Goal: Find specific page/section: Find specific page/section

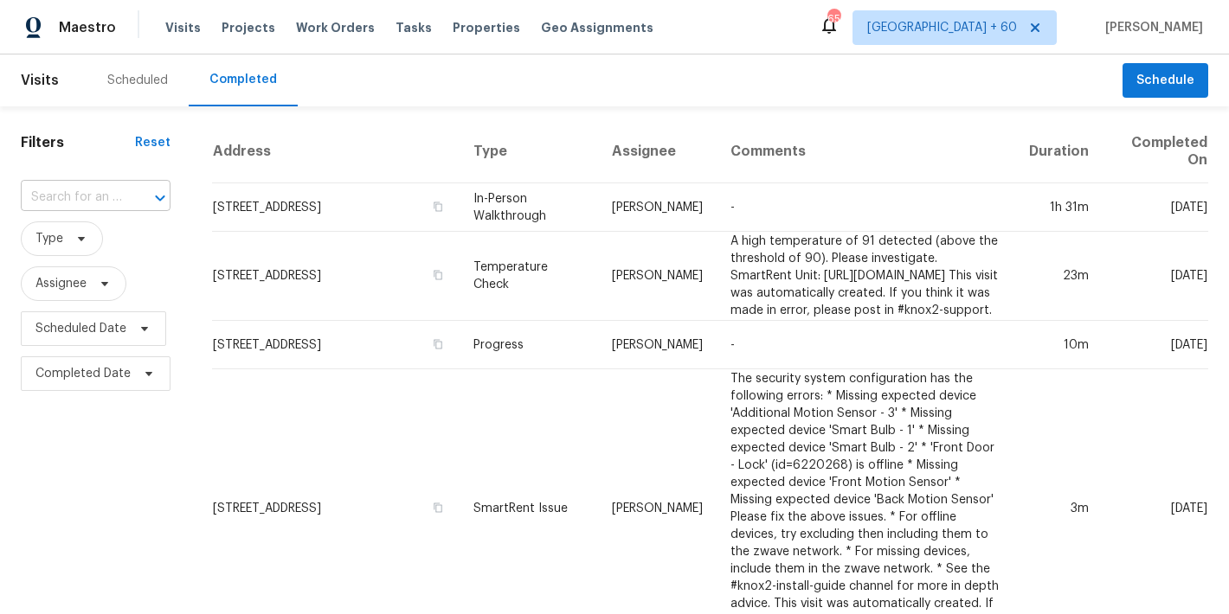
click at [113, 196] on input "text" at bounding box center [71, 197] width 101 height 27
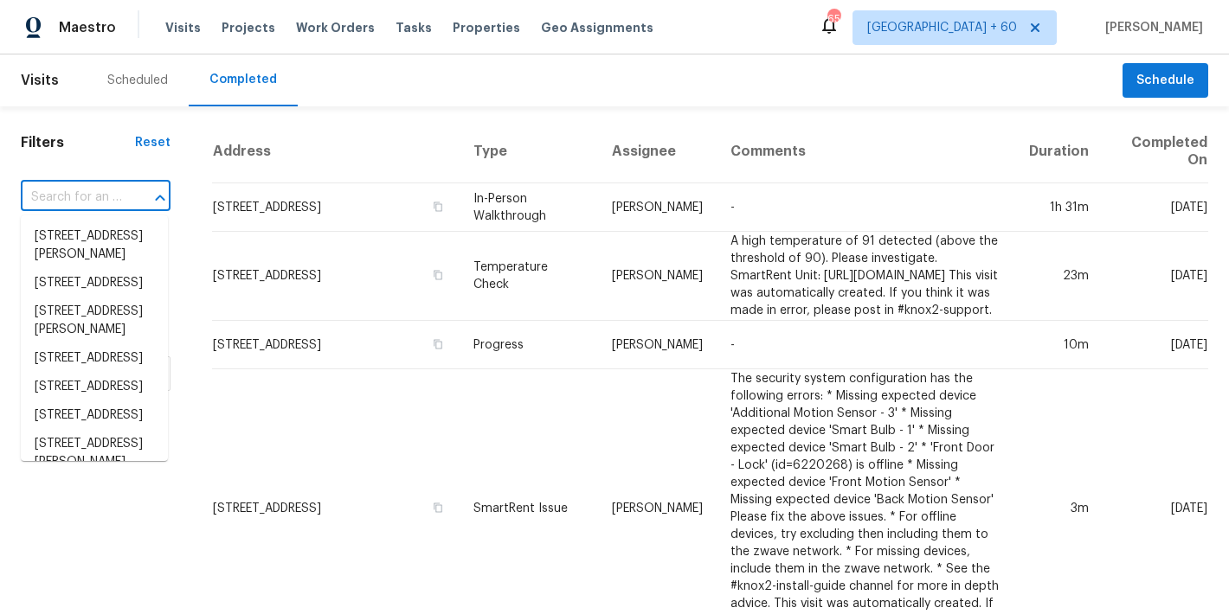
paste input "[STREET_ADDRESS][PERSON_NAME]"
type input "[STREET_ADDRESS][PERSON_NAME]"
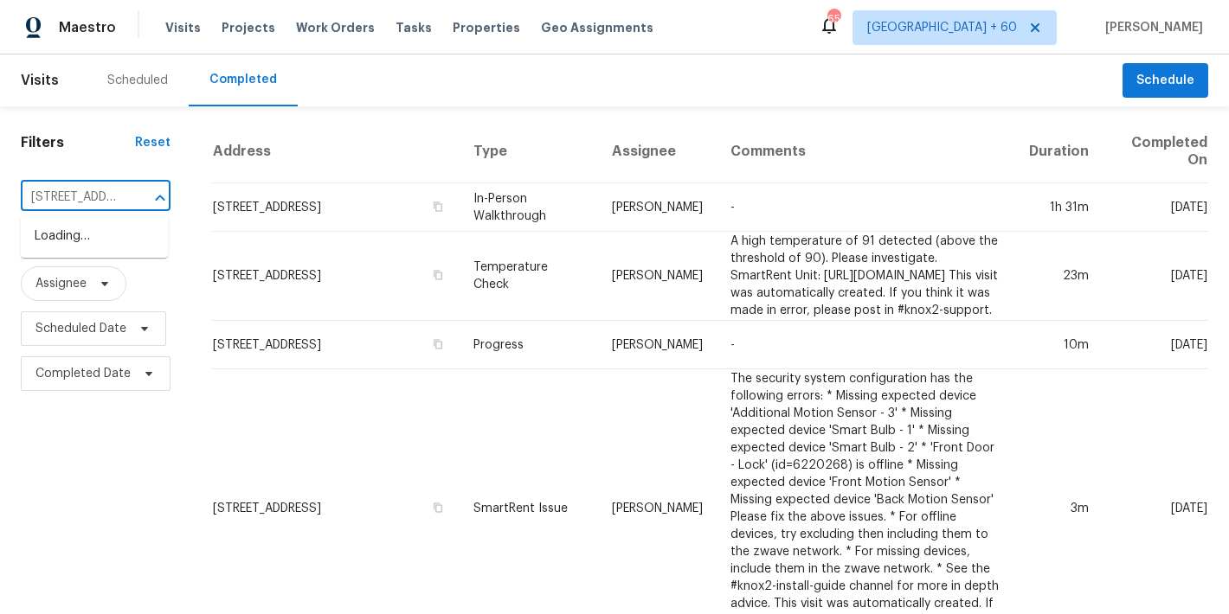
scroll to position [0, 157]
click at [86, 259] on li "[STREET_ADDRESS][PERSON_NAME]" at bounding box center [94, 245] width 147 height 47
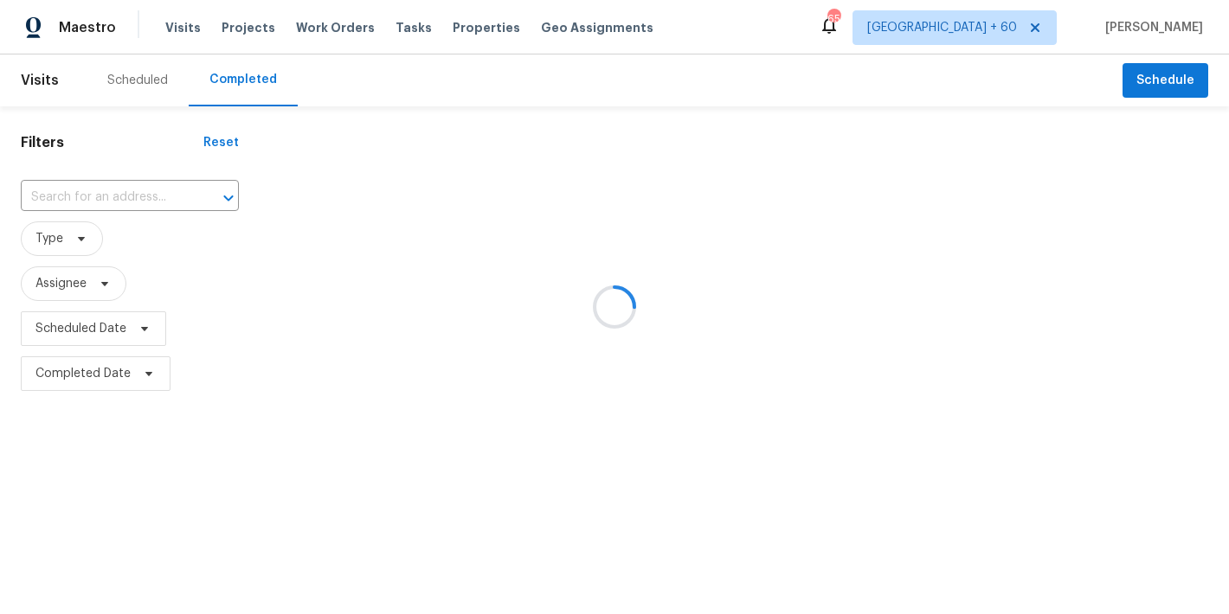
type input "[STREET_ADDRESS][PERSON_NAME]"
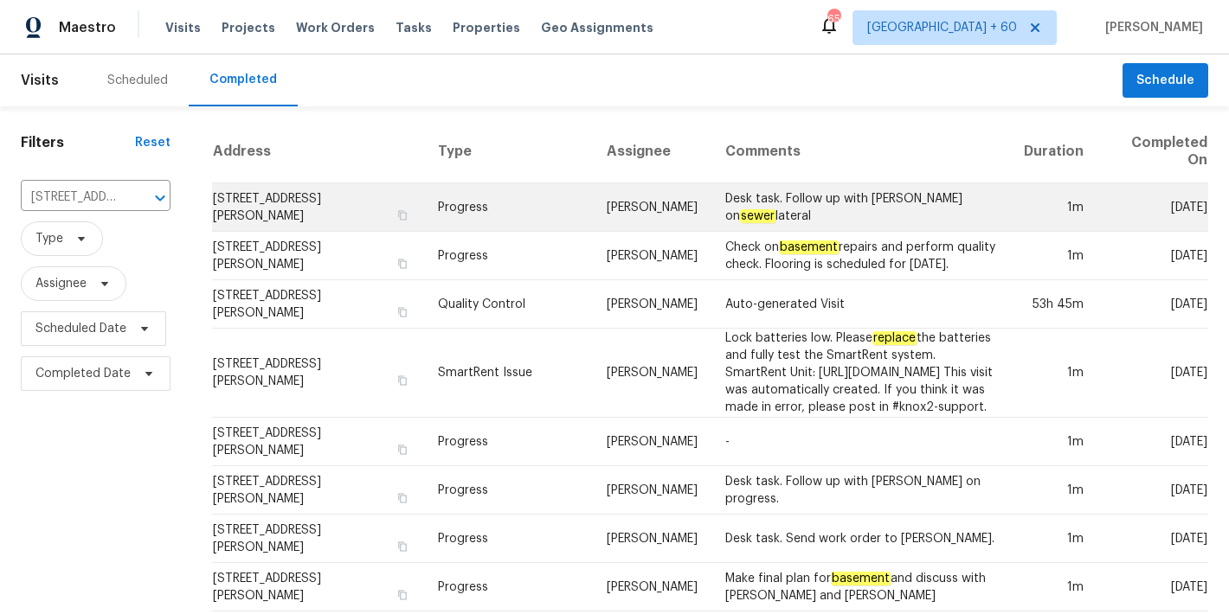
click at [279, 206] on td "[STREET_ADDRESS][PERSON_NAME]" at bounding box center [318, 207] width 212 height 48
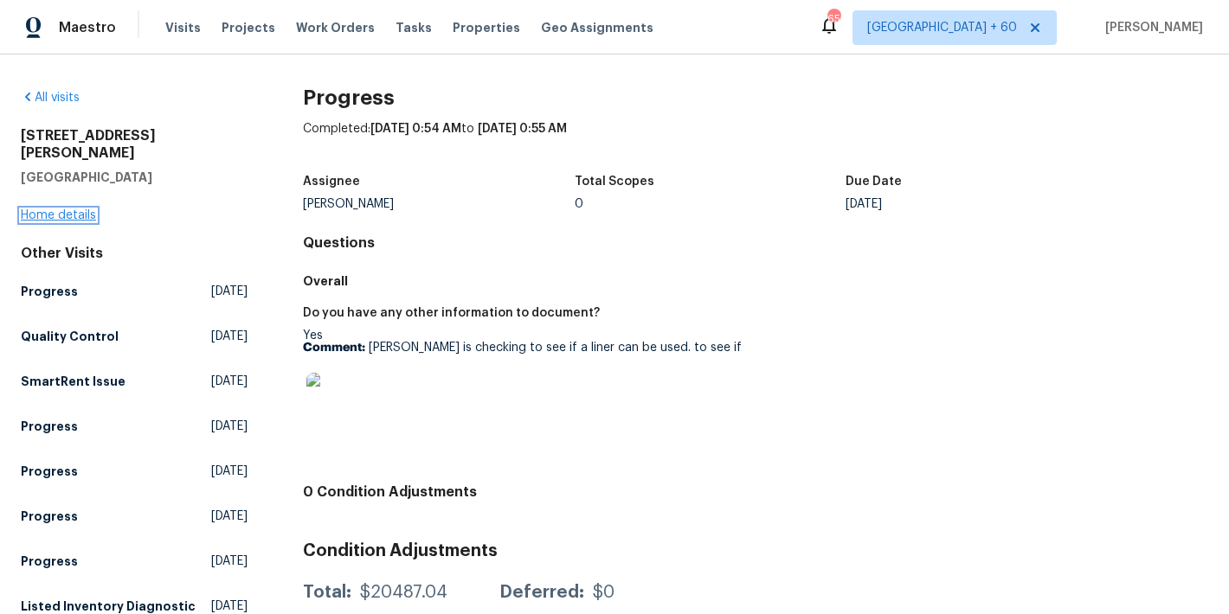
click at [49, 209] on link "Home details" at bounding box center [58, 215] width 75 height 12
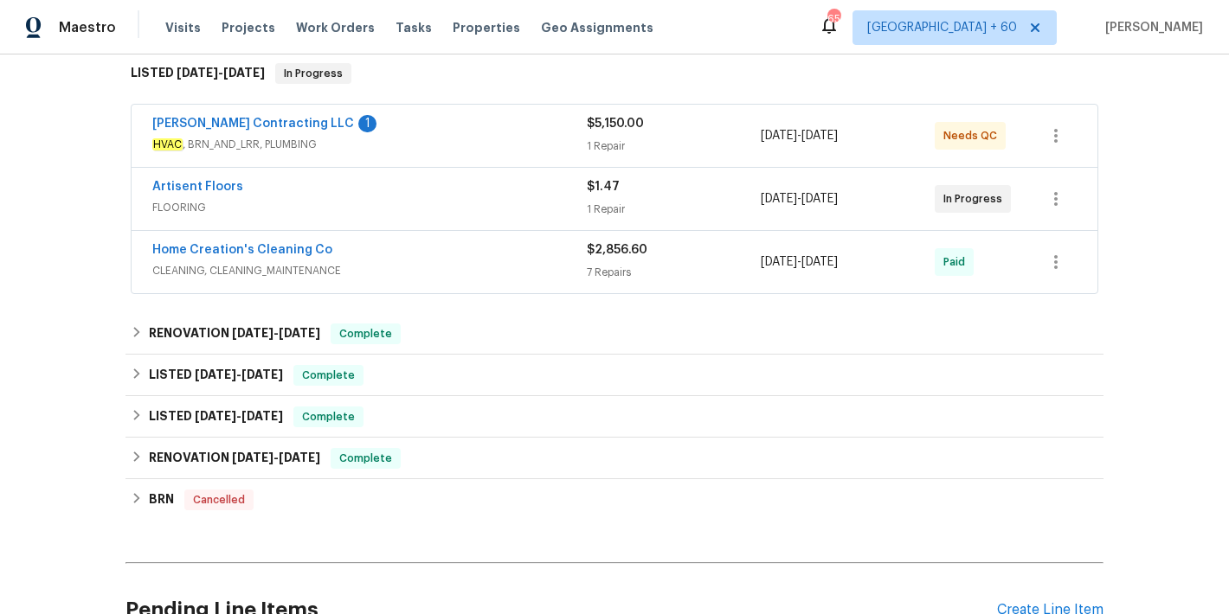
scroll to position [327, 0]
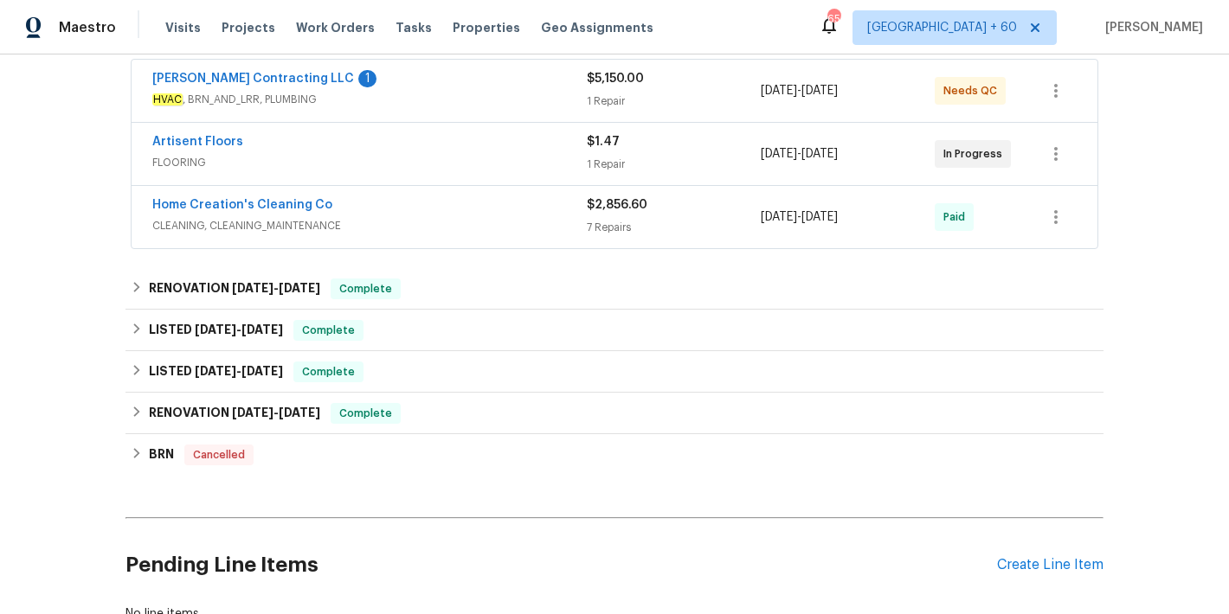
click at [469, 164] on span "FLOORING" at bounding box center [369, 162] width 434 height 17
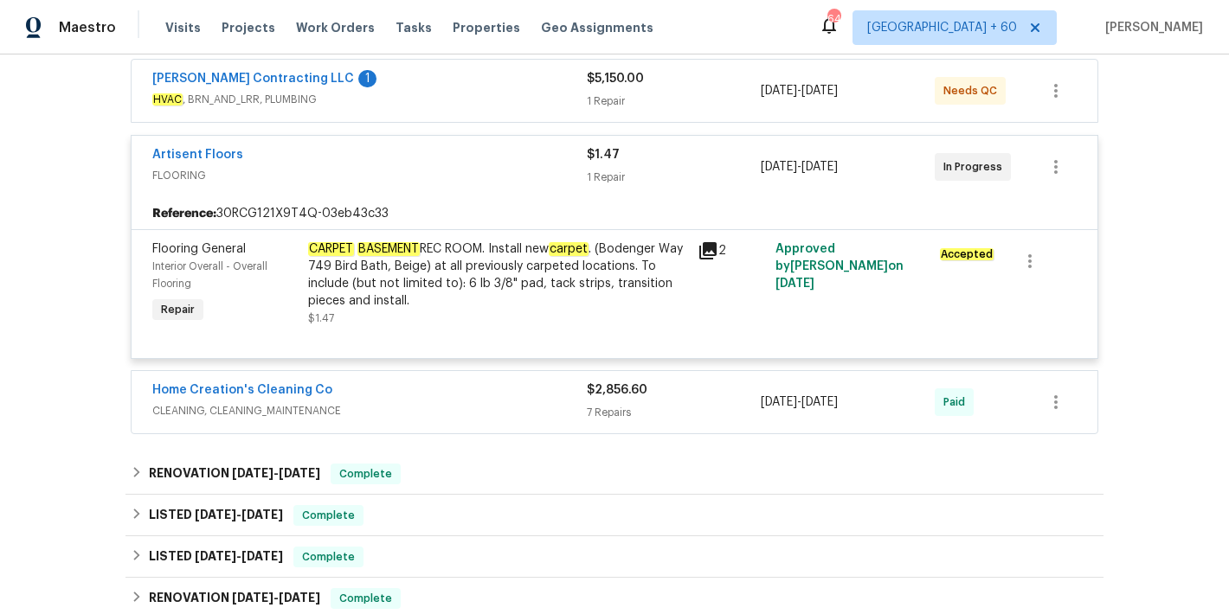
click at [531, 87] on div "[PERSON_NAME] Contracting LLC 1" at bounding box center [369, 80] width 434 height 21
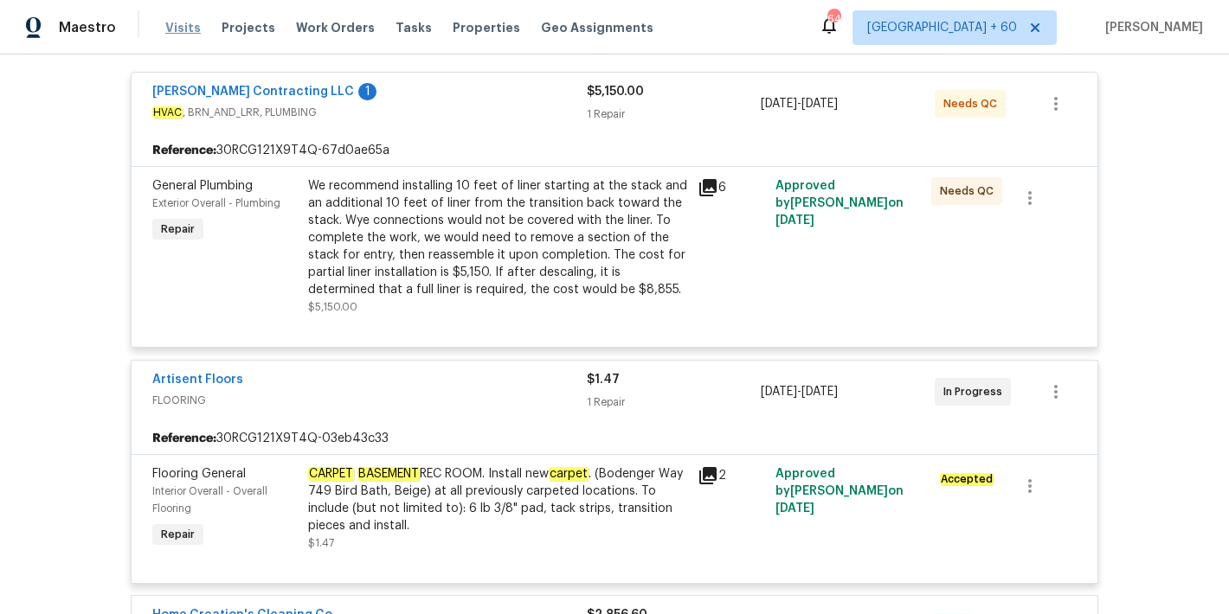
click at [184, 27] on span "Visits" at bounding box center [182, 27] width 35 height 17
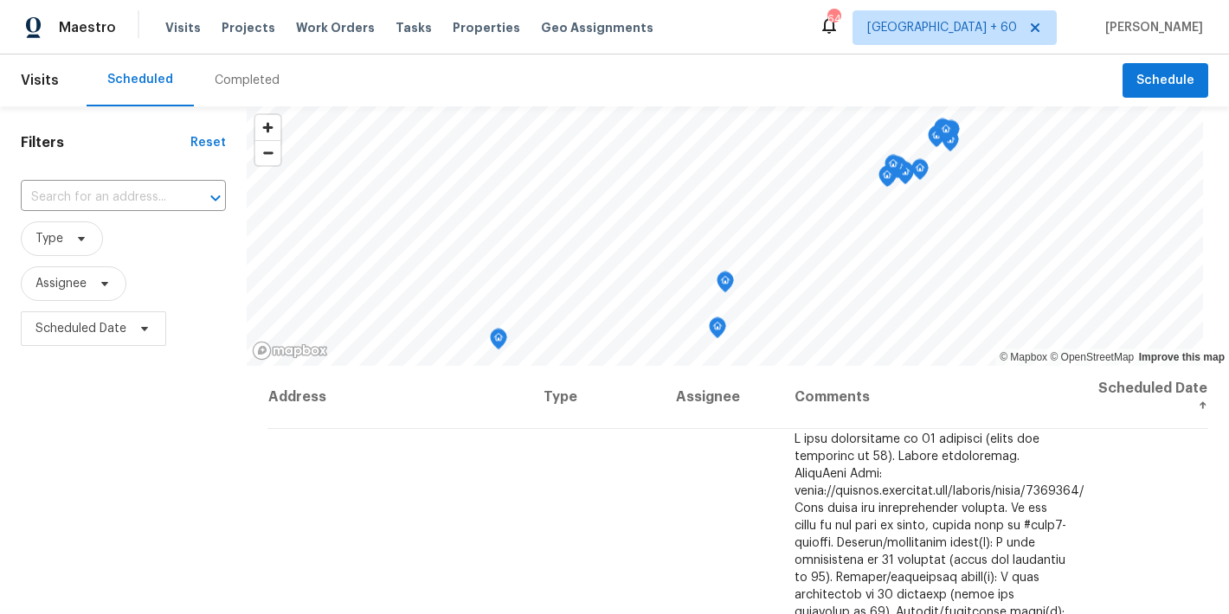
click at [257, 74] on div "Completed" at bounding box center [247, 80] width 65 height 17
